Goal: Task Accomplishment & Management: Manage account settings

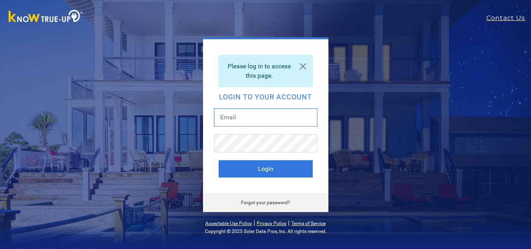
click at [231, 117] on input "text" at bounding box center [266, 117] width 104 height 18
type input "heycat@sbcglobal.net"
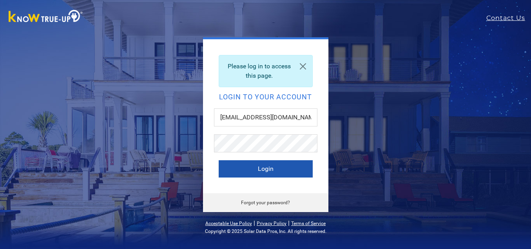
click at [269, 165] on button "Login" at bounding box center [266, 168] width 94 height 17
click at [263, 201] on link "Forgot your password?" at bounding box center [265, 202] width 49 height 5
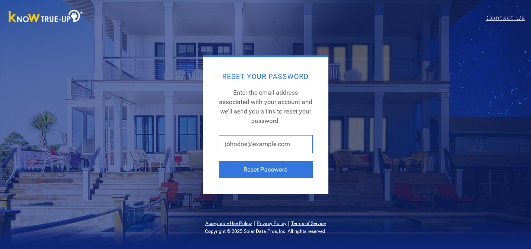
click at [233, 145] on input "text" at bounding box center [266, 144] width 94 height 18
type input "heycat@sbcglobal.net"
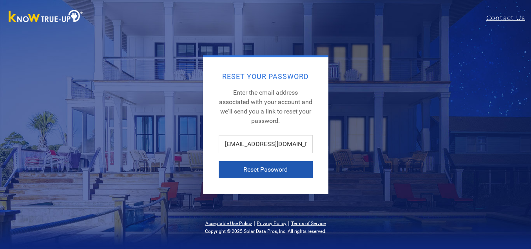
click at [261, 169] on button "Reset Password" at bounding box center [266, 169] width 94 height 17
